Goal: Information Seeking & Learning: Learn about a topic

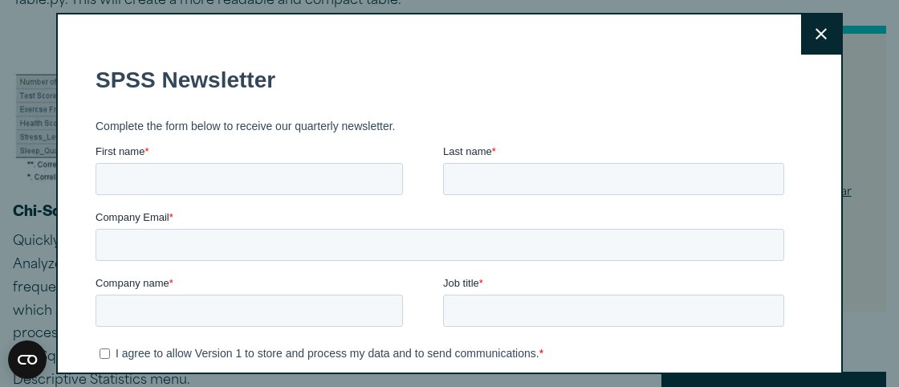
click at [814, 31] on button "Close" at bounding box center [821, 34] width 40 height 40
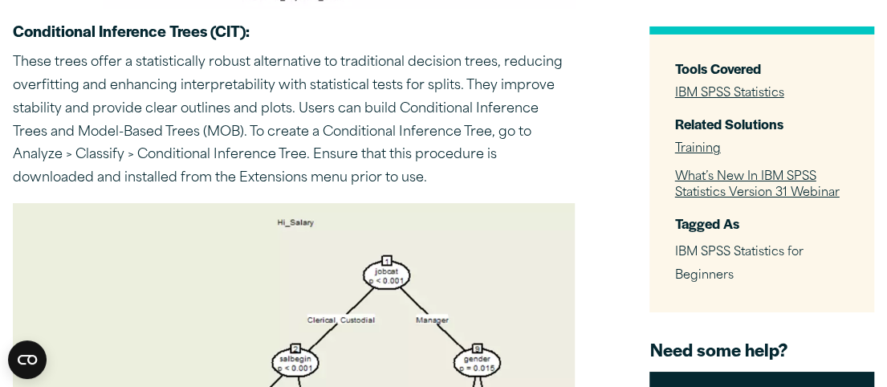
scroll to position [5129, 0]
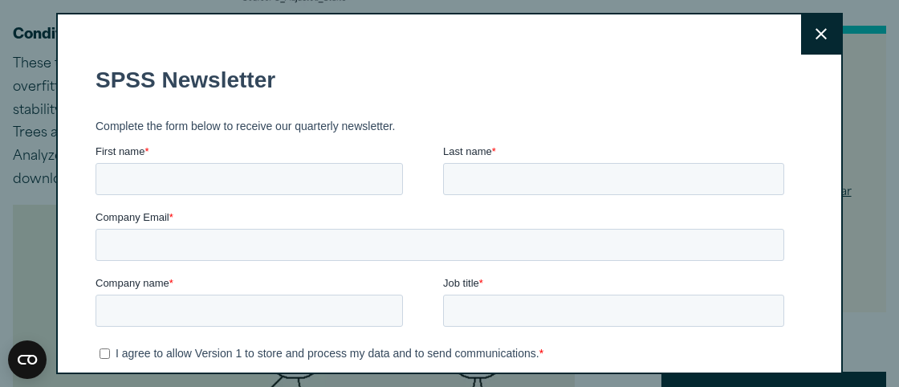
click at [816, 39] on icon at bounding box center [821, 34] width 11 height 12
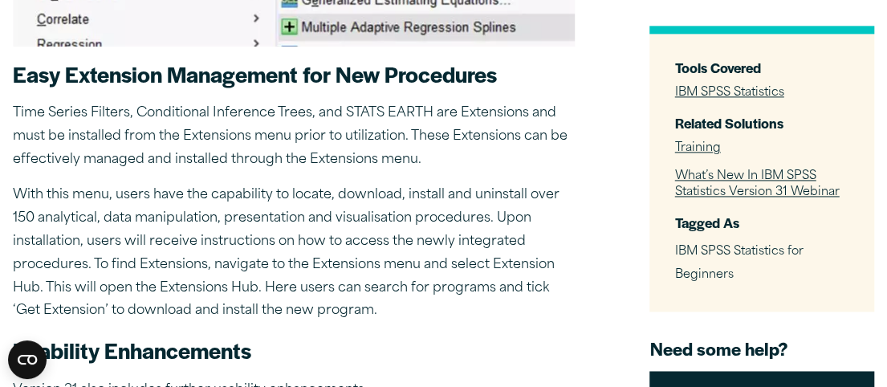
scroll to position [6286, 0]
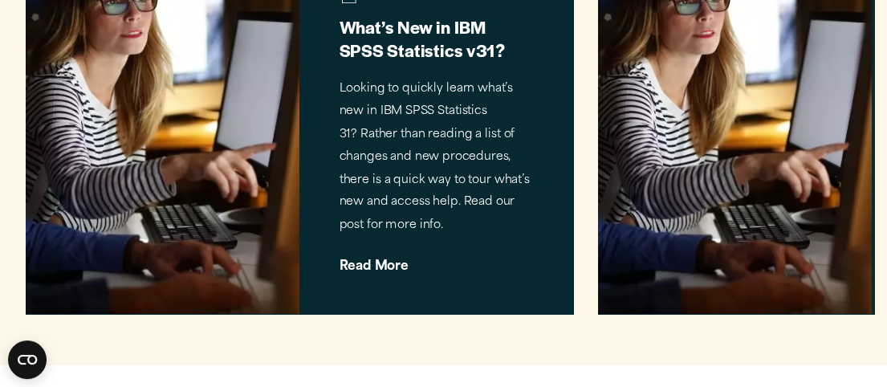
scroll to position [13173, 0]
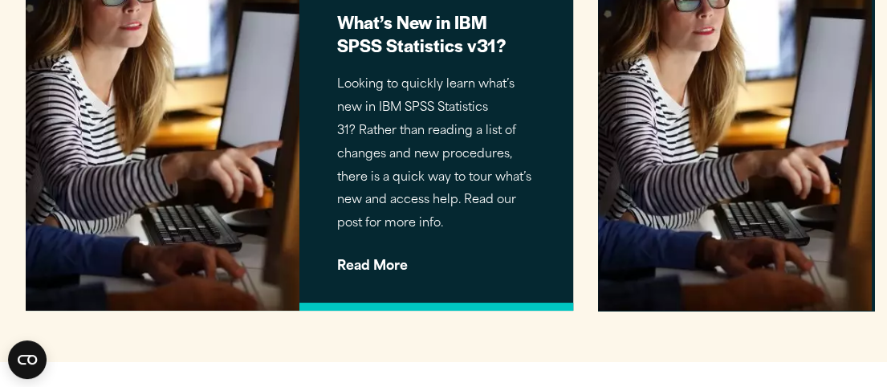
click at [385, 277] on div "Articles What’s New in IBM SPSS Statistics v31? Looking to quickly learn what’s…" at bounding box center [437, 126] width 274 height 370
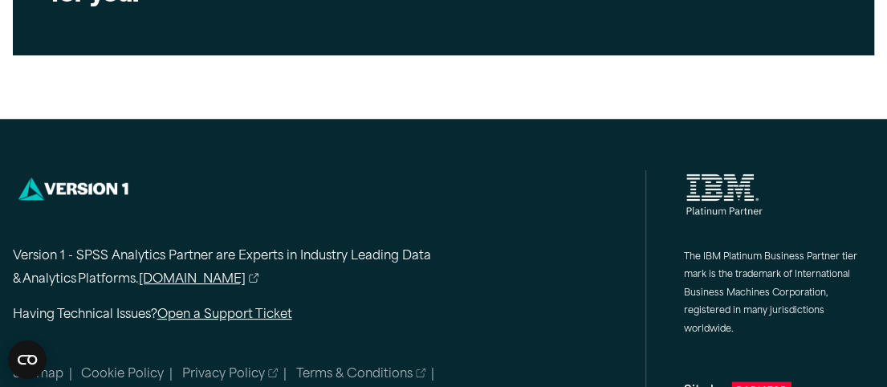
scroll to position [13800, 0]
